Goal: Task Accomplishment & Management: Manage account settings

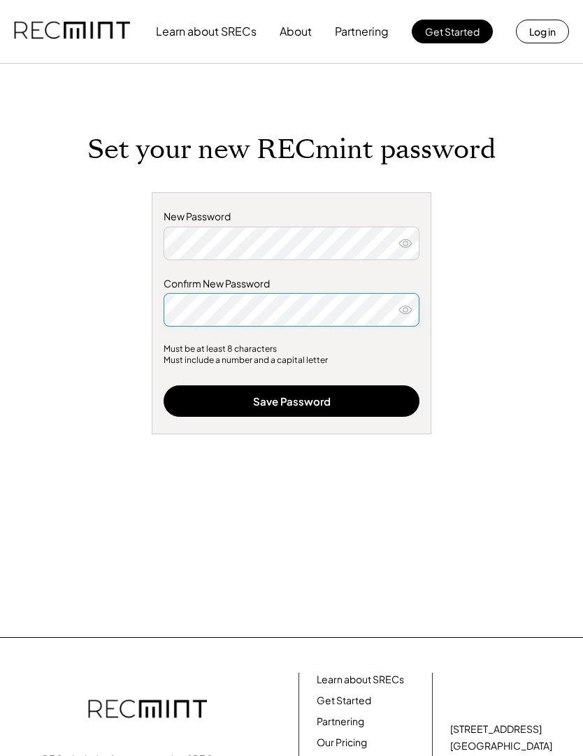
click at [363, 402] on button "Save Password" at bounding box center [292, 400] width 256 height 31
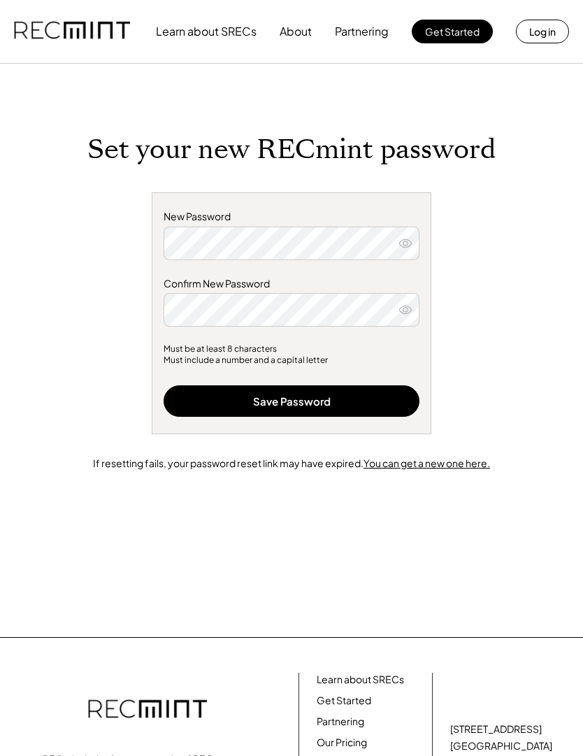
click at [439, 465] on u "You can get a new one here." at bounding box center [427, 463] width 127 height 13
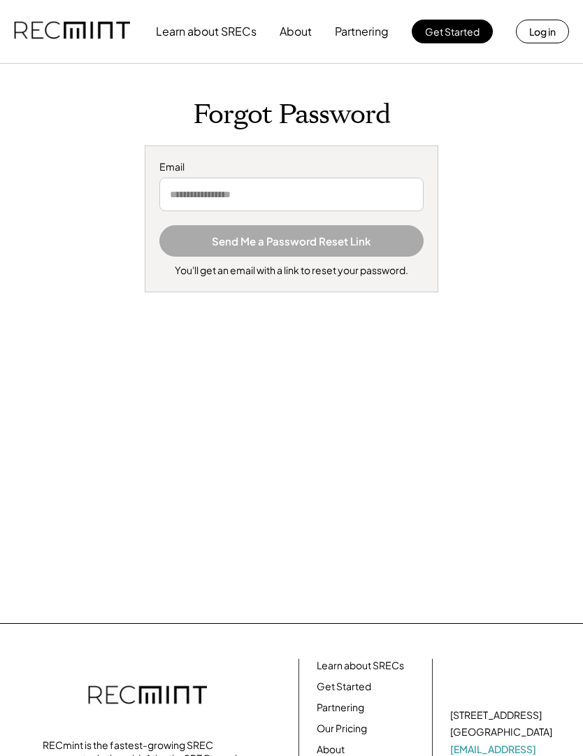
click at [325, 192] on input "email" at bounding box center [292, 195] width 264 height 34
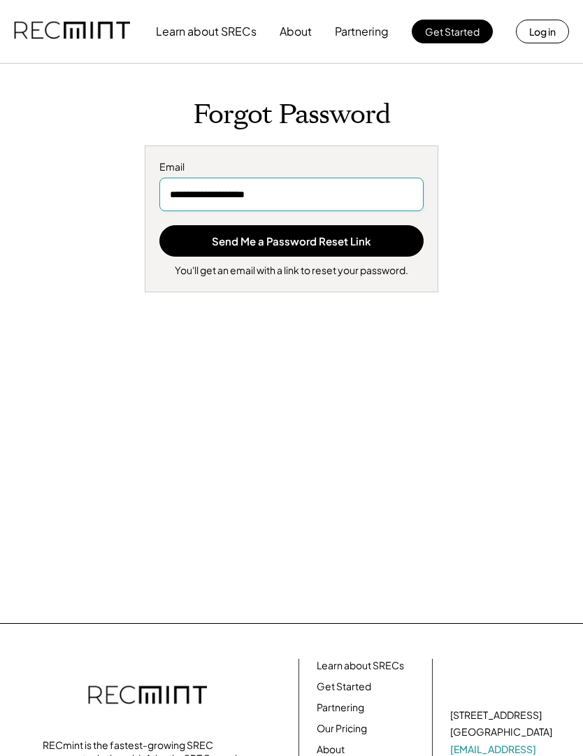
type input "**********"
click at [286, 242] on button "Send Me a Password Reset Link" at bounding box center [292, 240] width 264 height 31
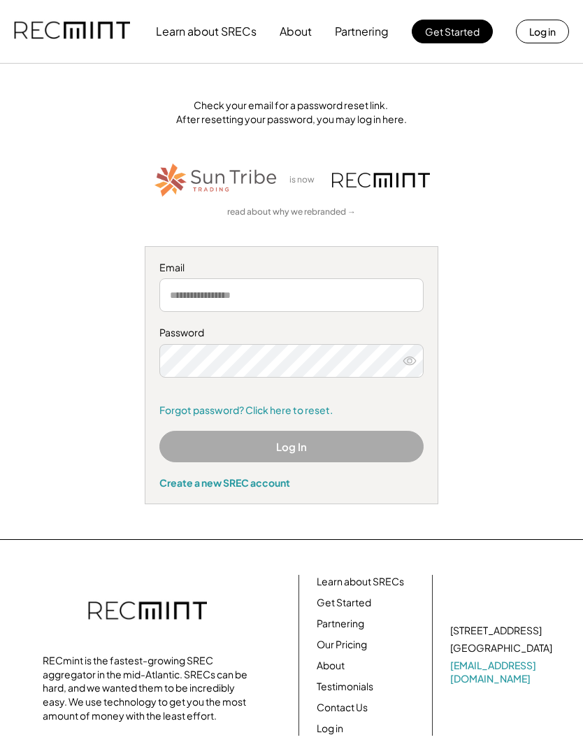
click at [290, 291] on input "email" at bounding box center [292, 295] width 264 height 34
type input "**********"
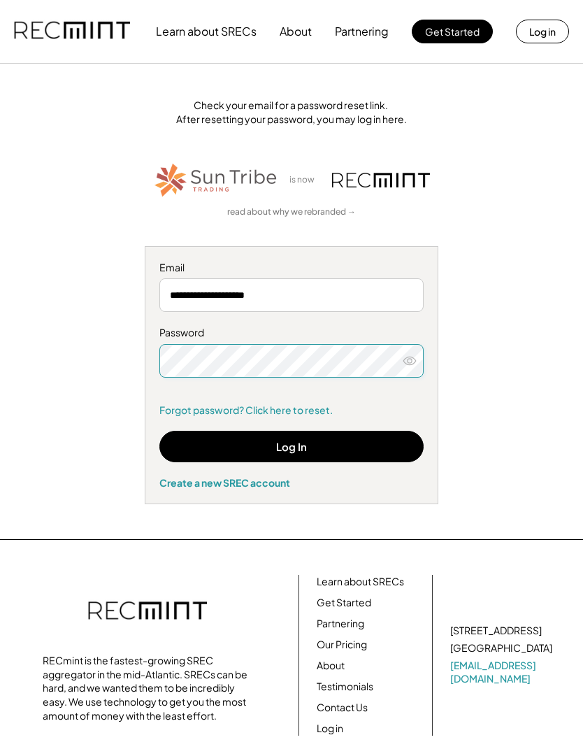
click at [321, 442] on button "Log In" at bounding box center [292, 446] width 264 height 31
click at [407, 362] on icon at bounding box center [410, 361] width 14 height 14
click at [325, 441] on button "Log In" at bounding box center [292, 446] width 264 height 31
click at [335, 442] on button "Log In" at bounding box center [292, 446] width 264 height 31
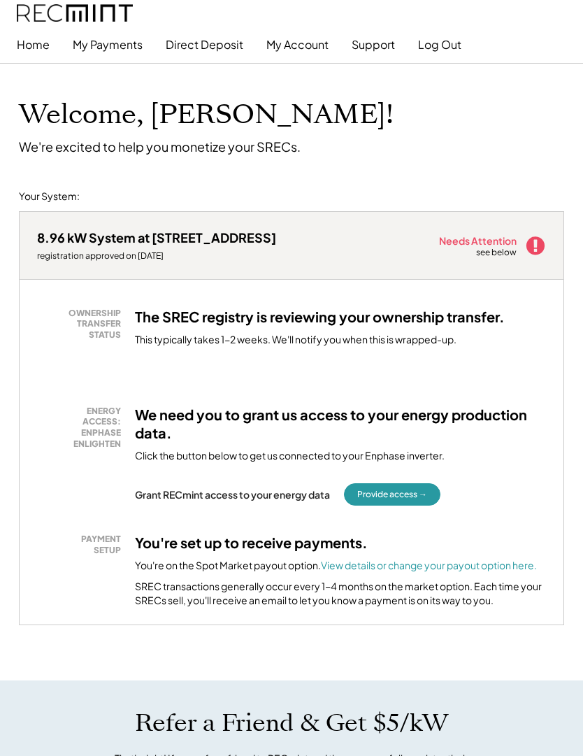
click at [425, 492] on button "Provide access →" at bounding box center [392, 494] width 97 height 22
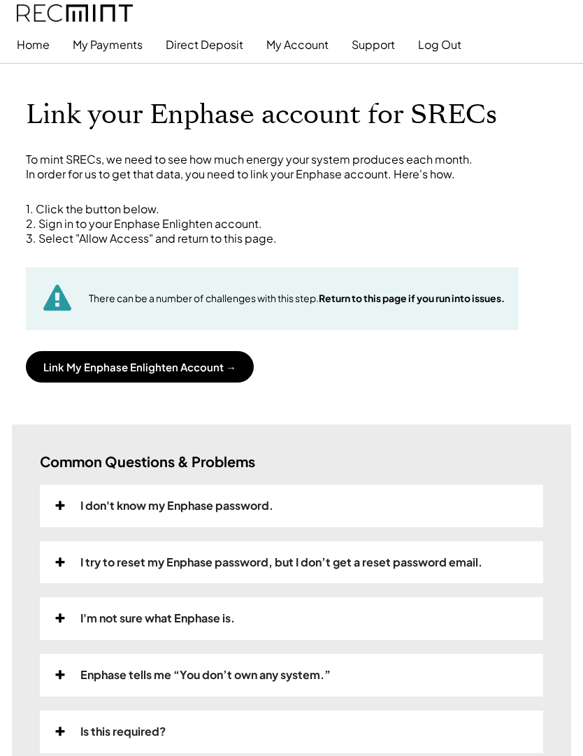
click at [213, 366] on button "Link My Enphase Enlighten Account →" at bounding box center [140, 366] width 228 height 31
